Goal: Task Accomplishment & Management: Complete application form

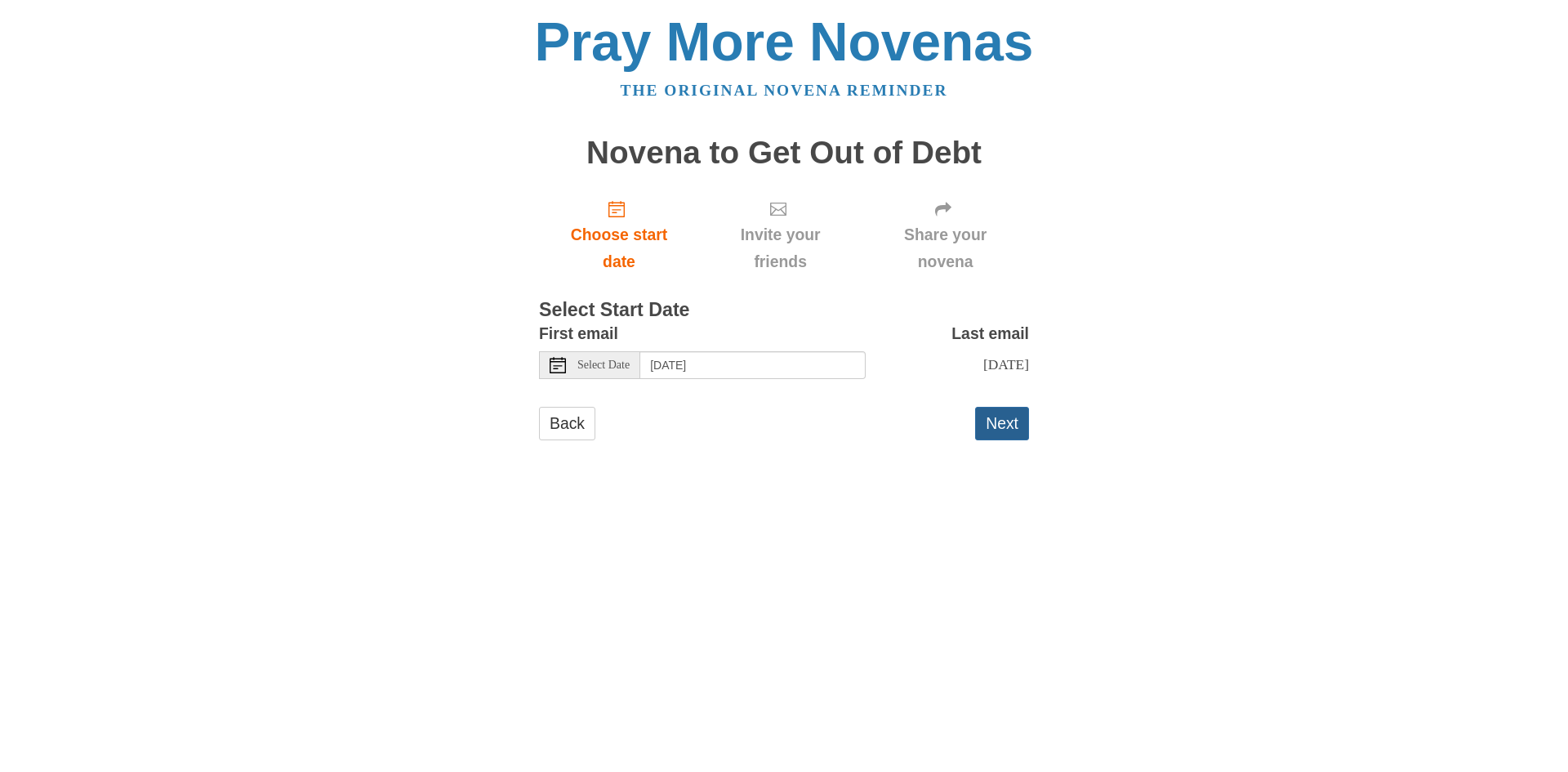
click at [995, 414] on button "Next" at bounding box center [1002, 422] width 54 height 33
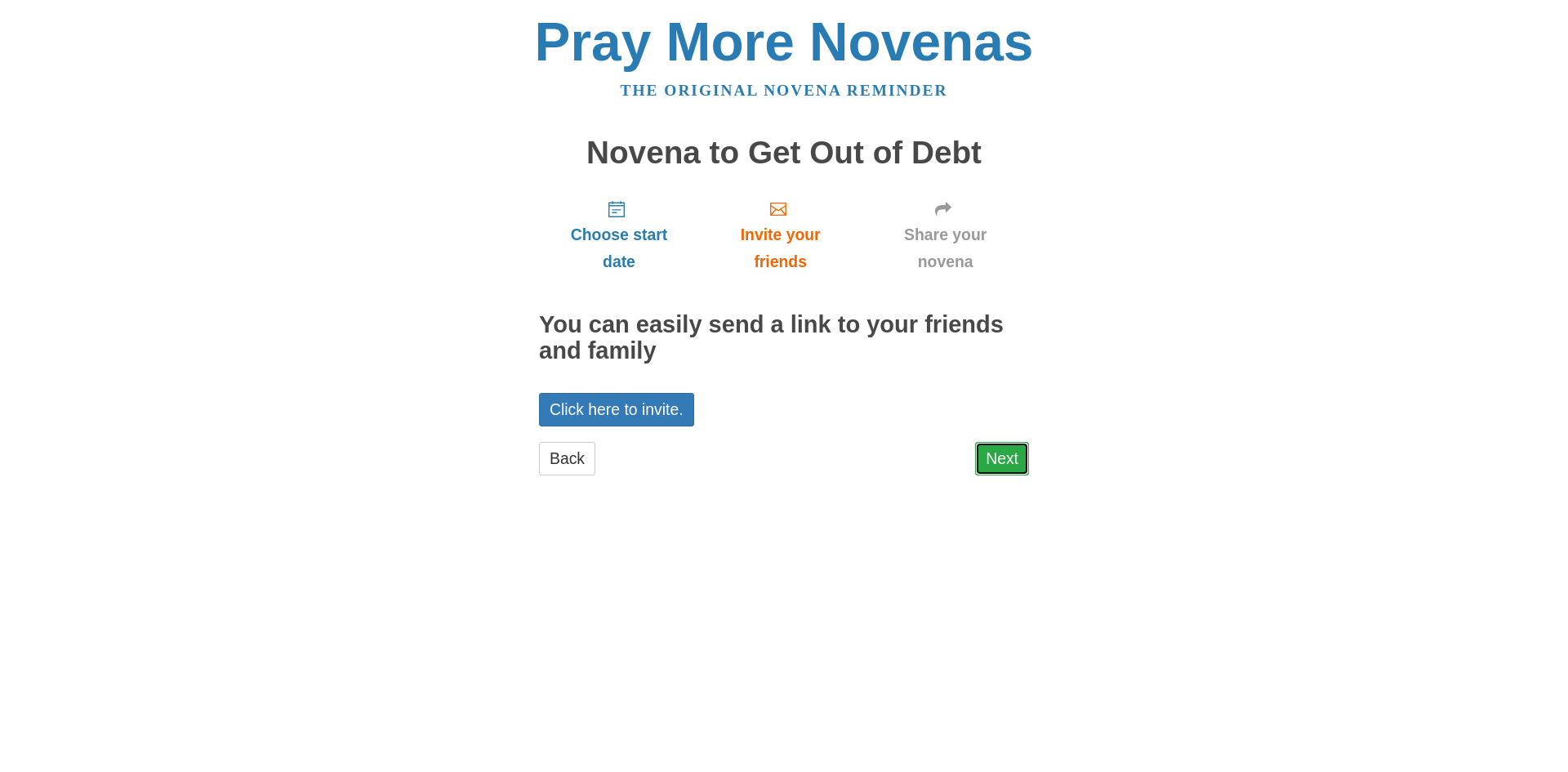
click at [1013, 466] on link "Next" at bounding box center [1002, 458] width 54 height 33
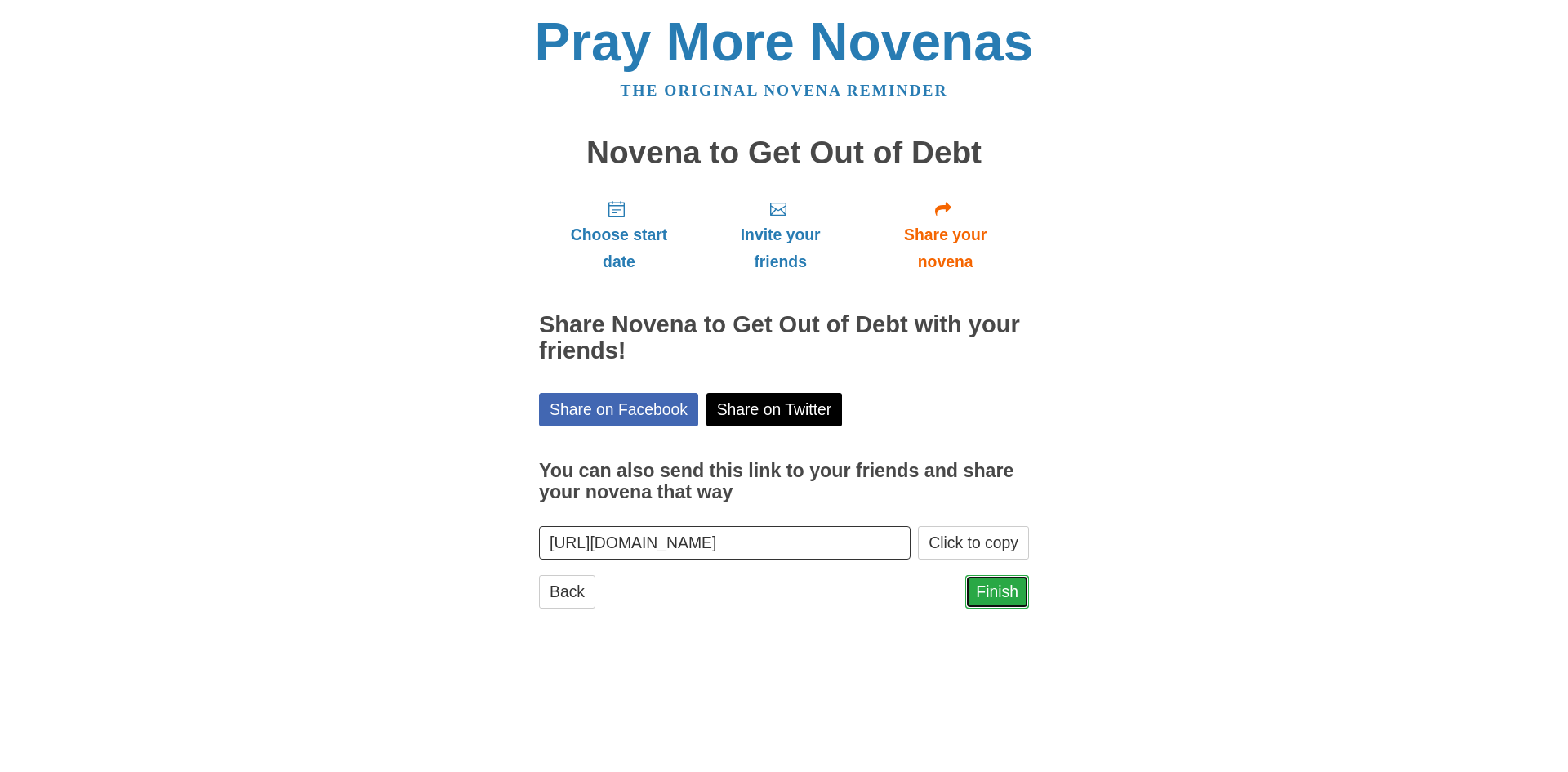
click at [992, 580] on link "Finish" at bounding box center [997, 591] width 64 height 33
